Goal: Task Accomplishment & Management: Manage account settings

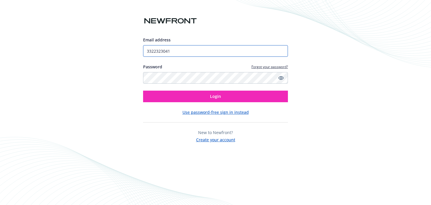
drag, startPoint x: 171, startPoint y: 53, endPoint x: 133, endPoint y: 53, distance: 38.2
click at [134, 53] on div "Email address 3322323041 Password Forgot your password? Login Use password-free…" at bounding box center [215, 102] width 431 height 205
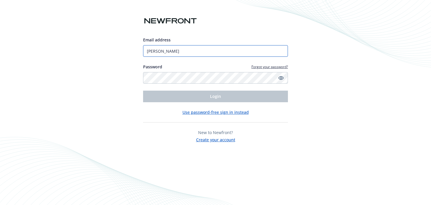
type input "[PERSON_NAME][EMAIL_ADDRESS][PERSON_NAME][DOMAIN_NAME]"
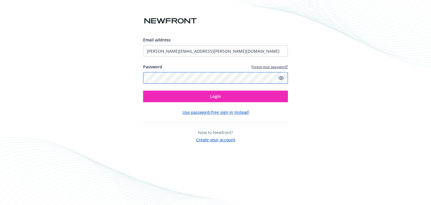
click at [138, 82] on div "Email address [PERSON_NAME][EMAIL_ADDRESS][PERSON_NAME][DOMAIN_NAME] Password F…" at bounding box center [215, 102] width 431 height 205
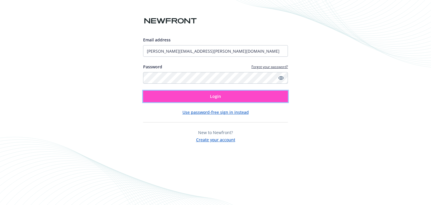
click at [152, 95] on button "Login" at bounding box center [215, 97] width 145 height 12
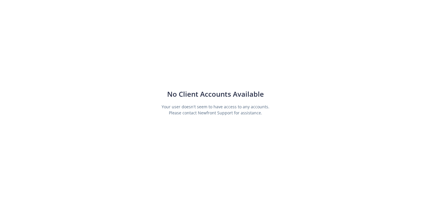
click at [386, 29] on div "No Client Accounts Available Your user doesn't seem to have access to any accou…" at bounding box center [215, 102] width 431 height 205
